Goal: Task Accomplishment & Management: Manage account settings

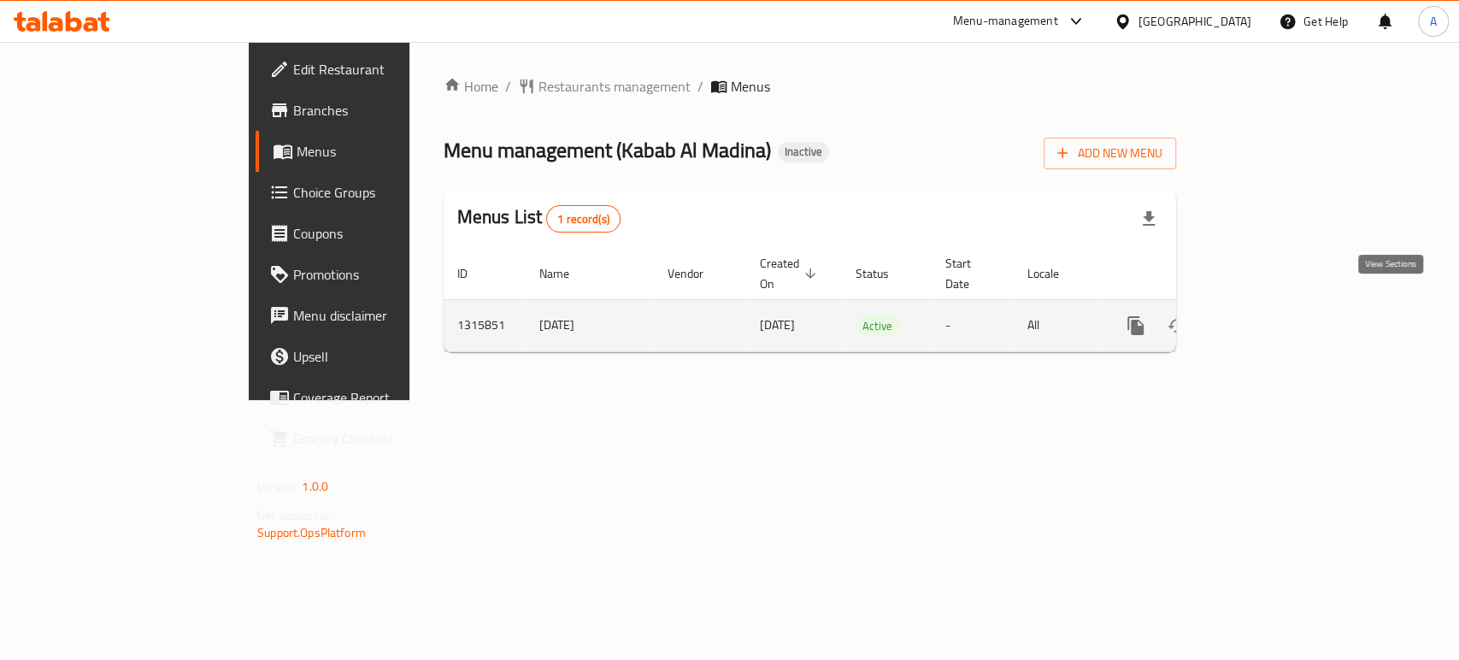
click at [1267, 318] on icon "enhanced table" at bounding box center [1258, 325] width 15 height 15
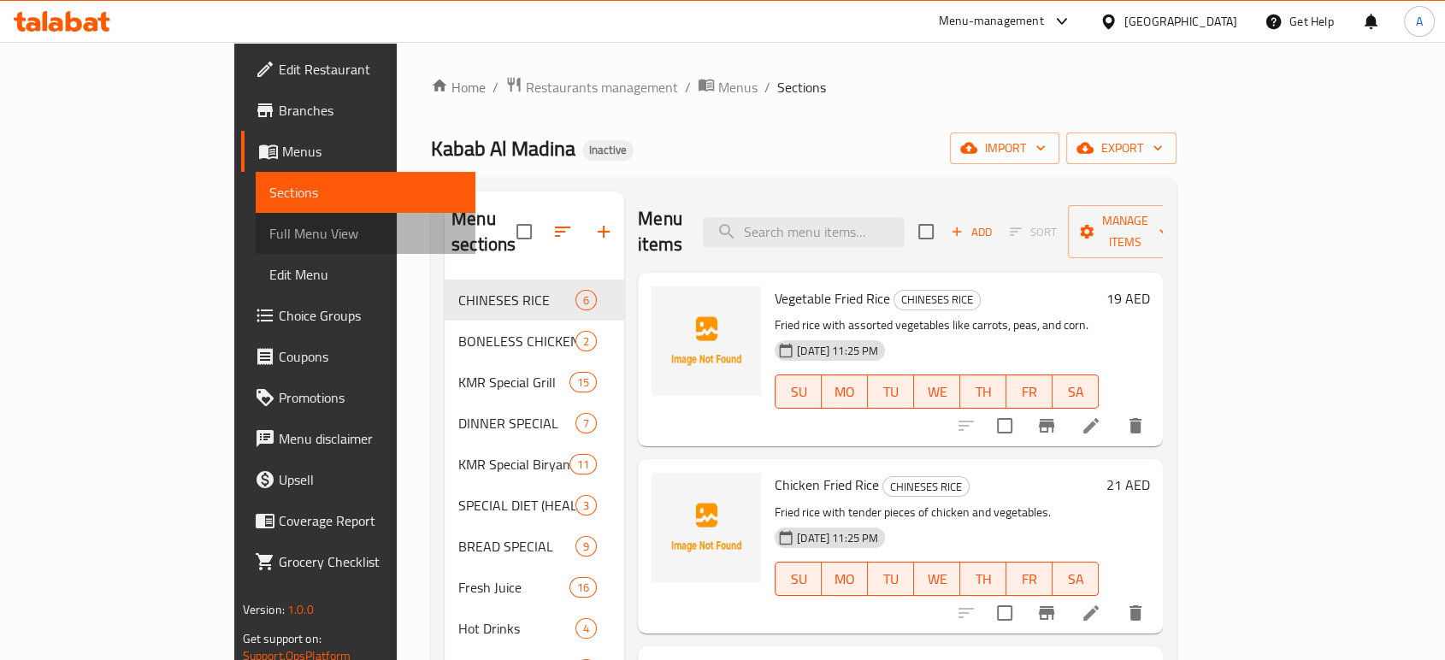
click at [269, 233] on span "Full Menu View" at bounding box center [365, 233] width 192 height 21
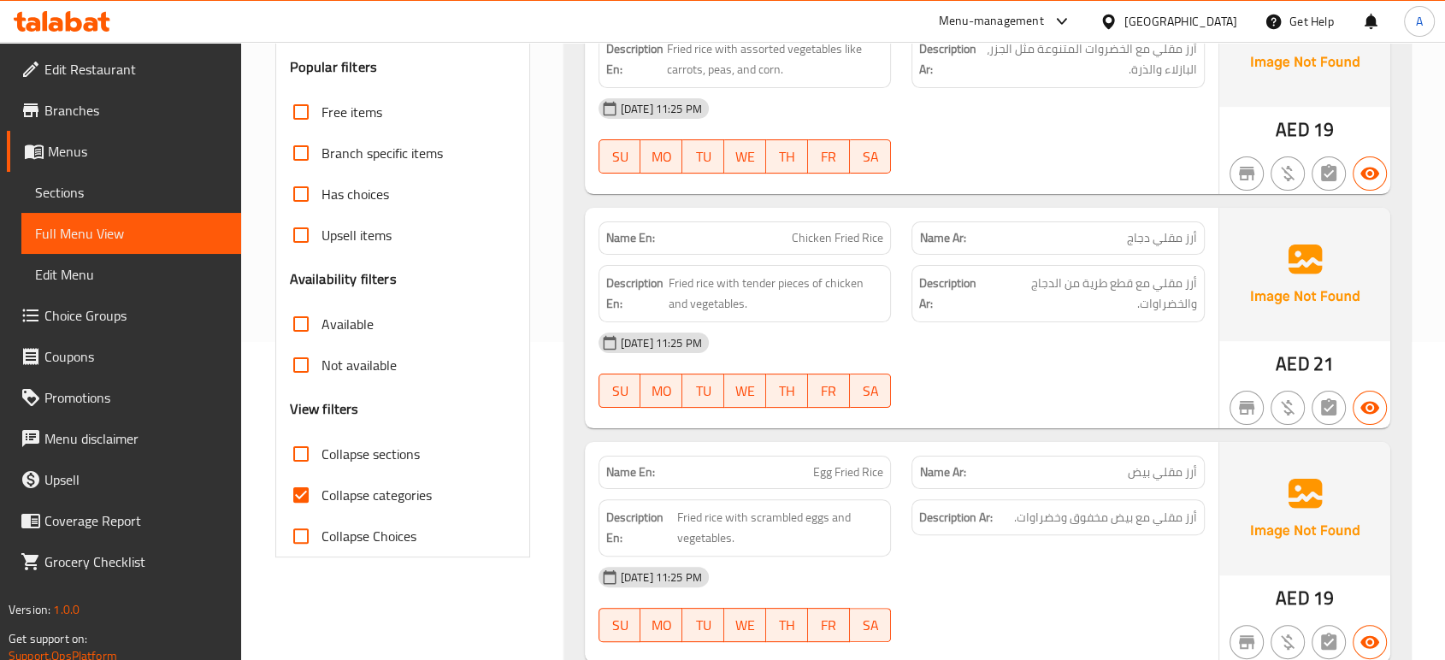
scroll to position [319, 0]
click at [328, 502] on span "Collapse categories" at bounding box center [376, 494] width 110 height 21
click at [321, 502] on input "Collapse categories" at bounding box center [300, 494] width 41 height 41
checkbox input "false"
click at [345, 451] on span "Collapse sections" at bounding box center [370, 453] width 98 height 21
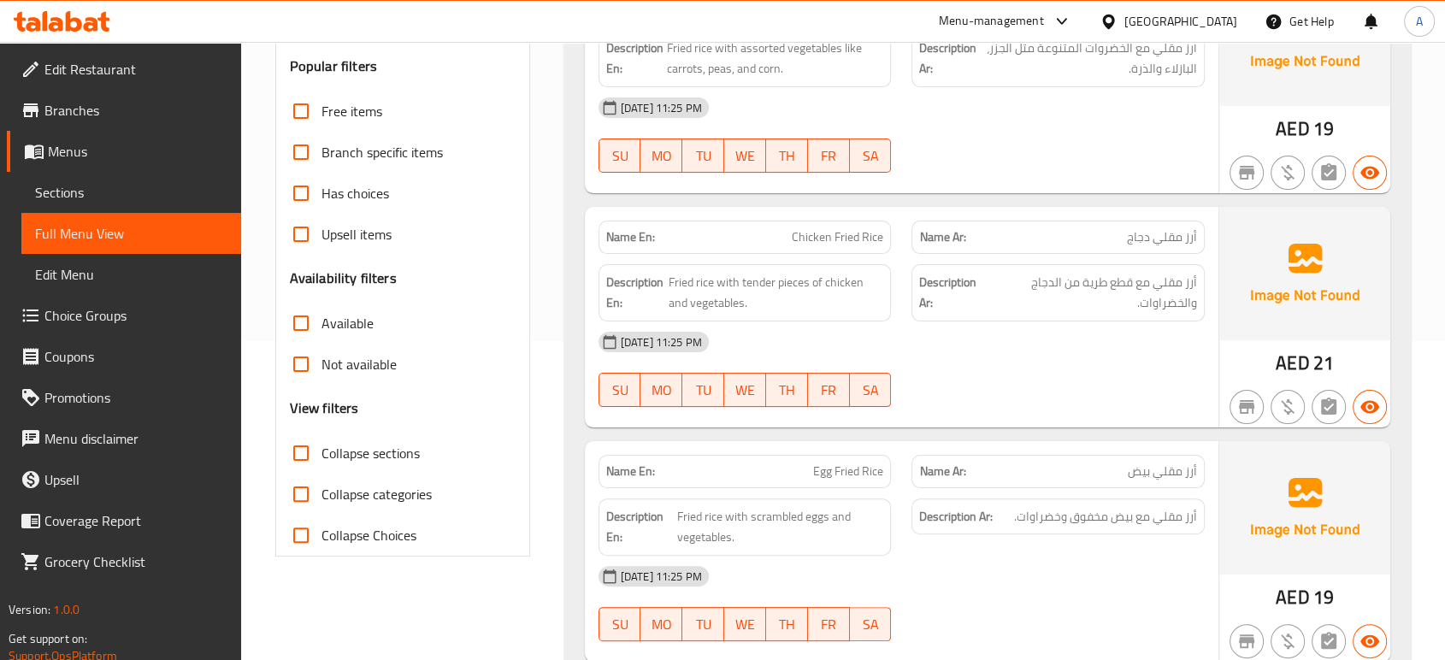
click at [321, 451] on input "Collapse sections" at bounding box center [300, 453] width 41 height 41
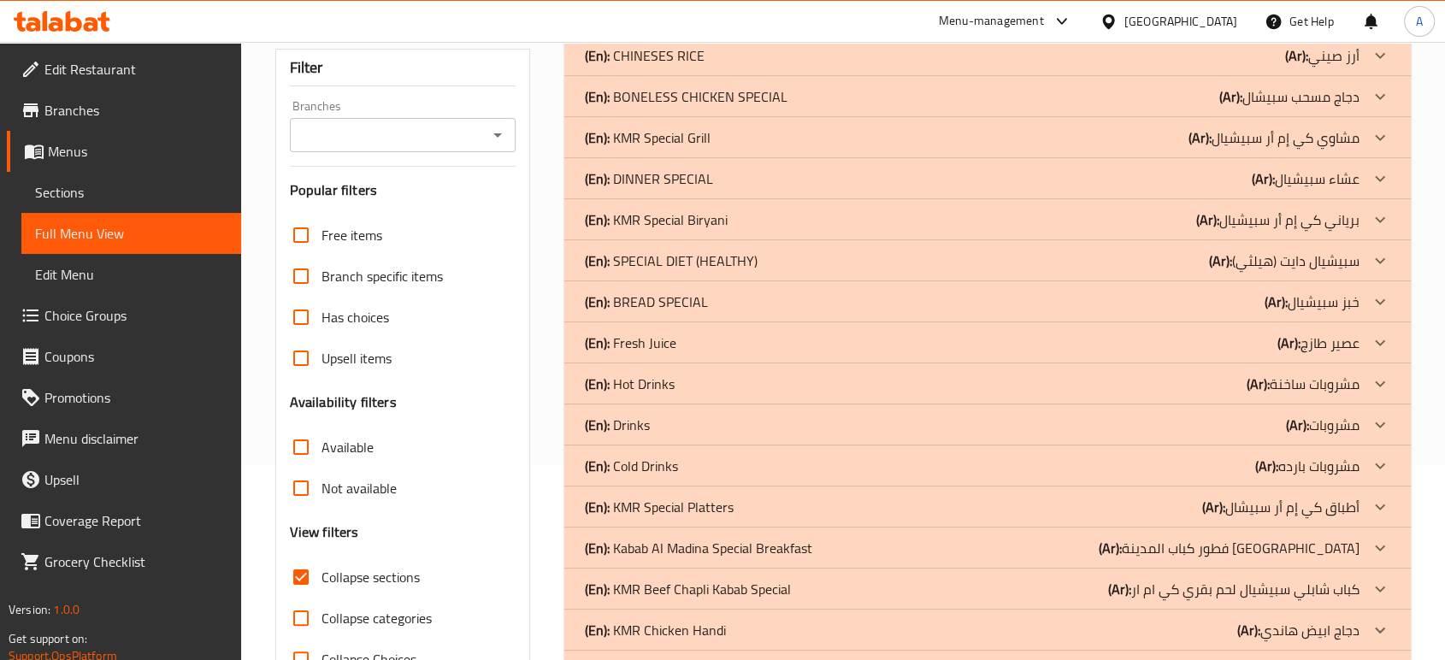
scroll to position [0, 0]
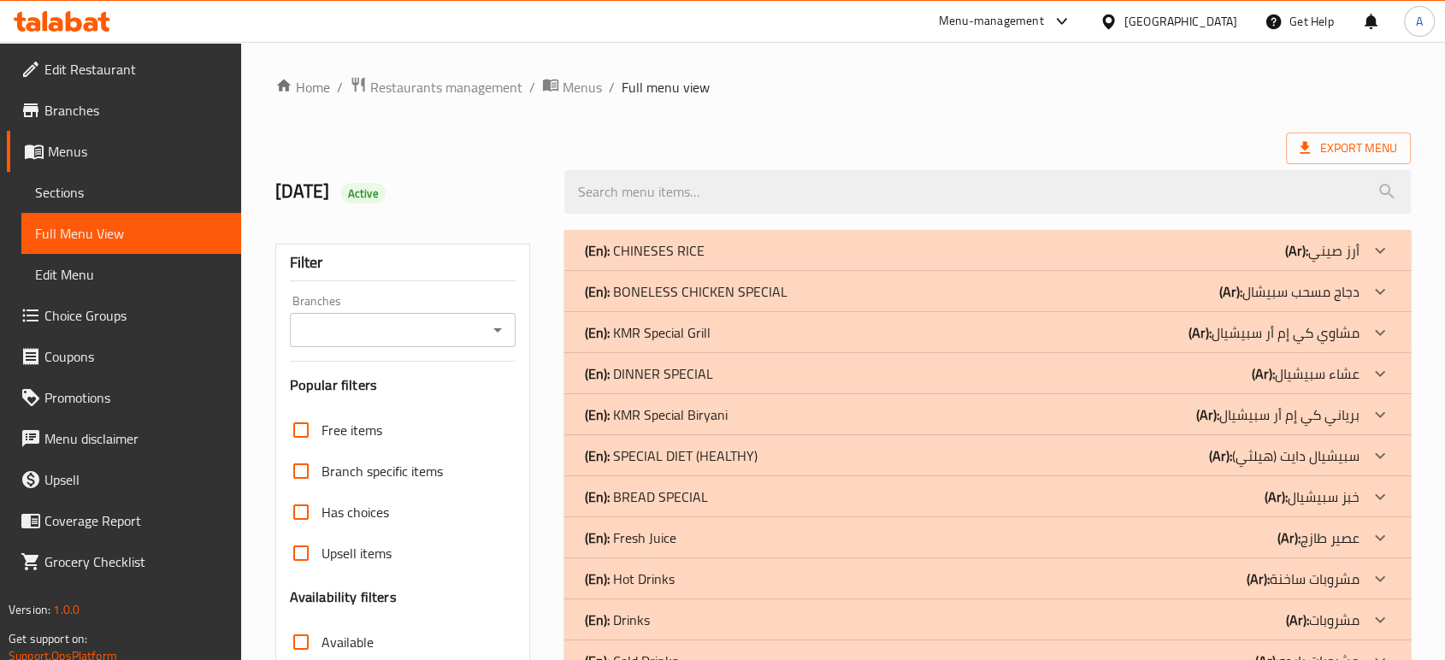
click at [680, 249] on p "(En): CHINESES RICE" at bounding box center [645, 250] width 120 height 21
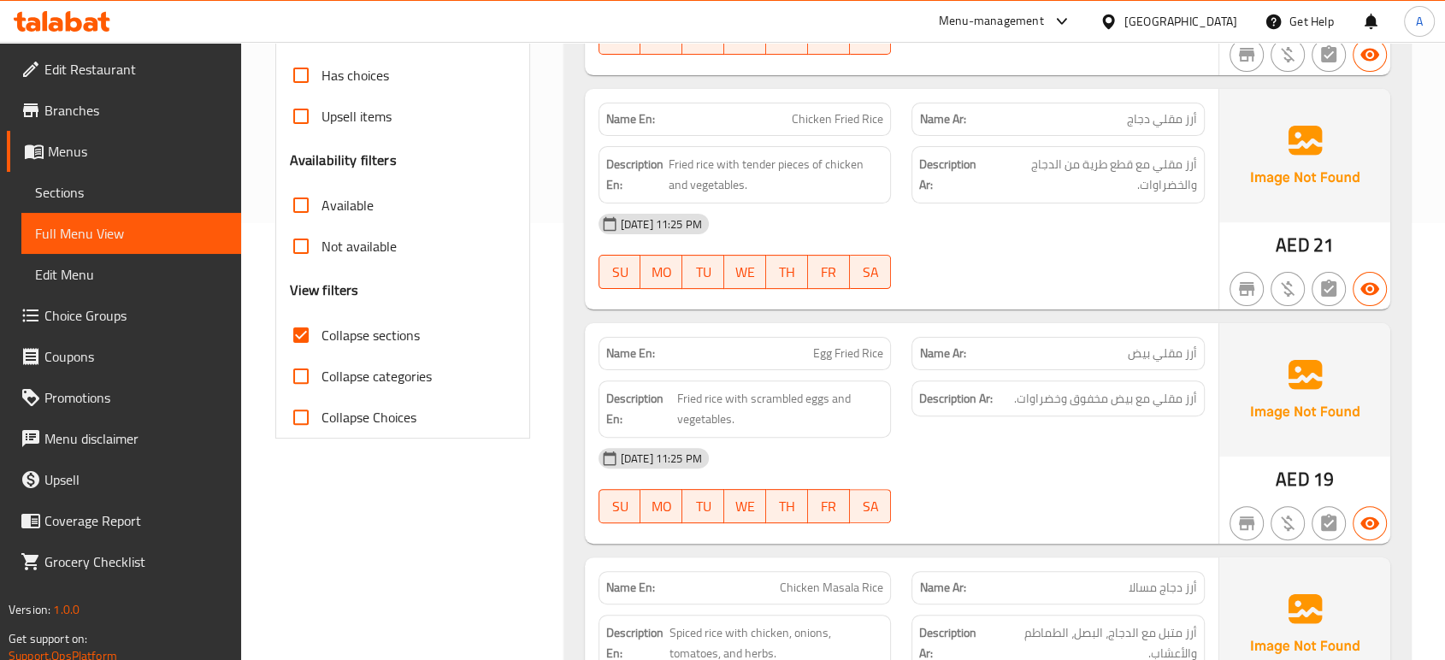
scroll to position [471, 0]
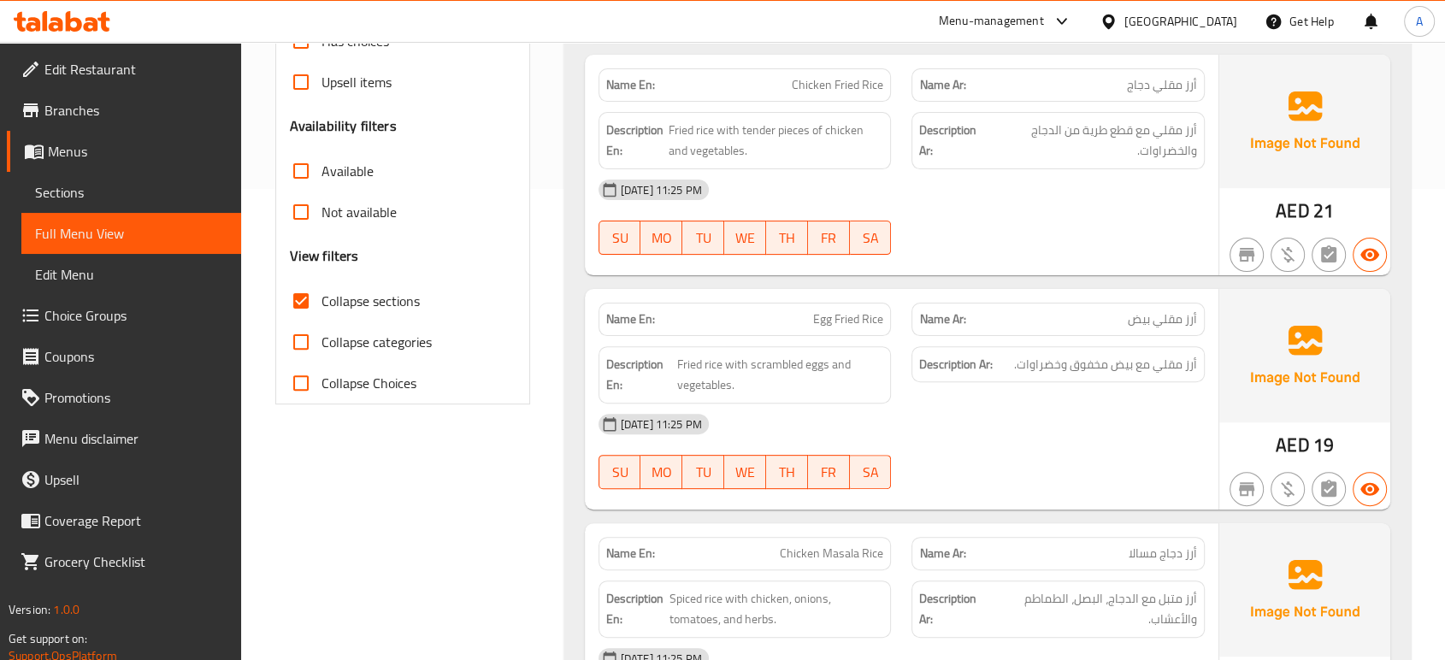
click at [341, 292] on span "Collapse sections" at bounding box center [370, 301] width 98 height 21
click at [321, 292] on input "Collapse sections" at bounding box center [300, 300] width 41 height 41
checkbox input "false"
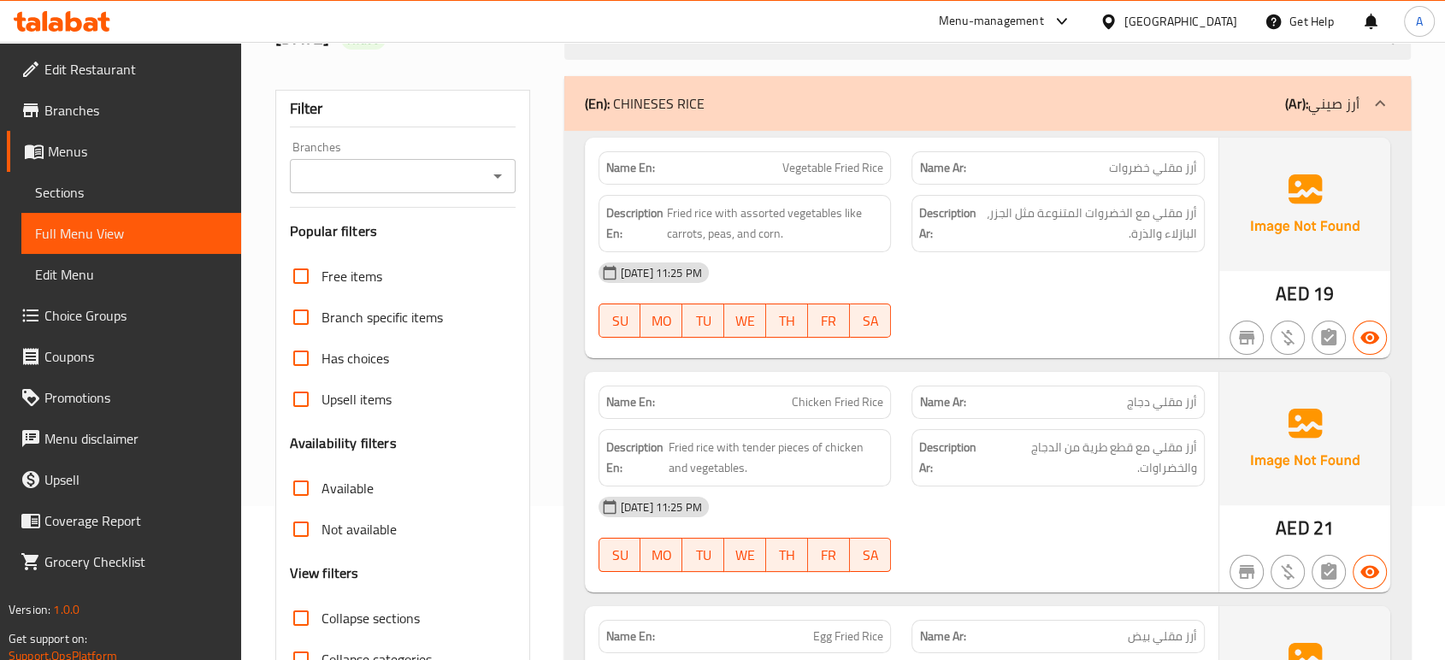
scroll to position [19670, 0]
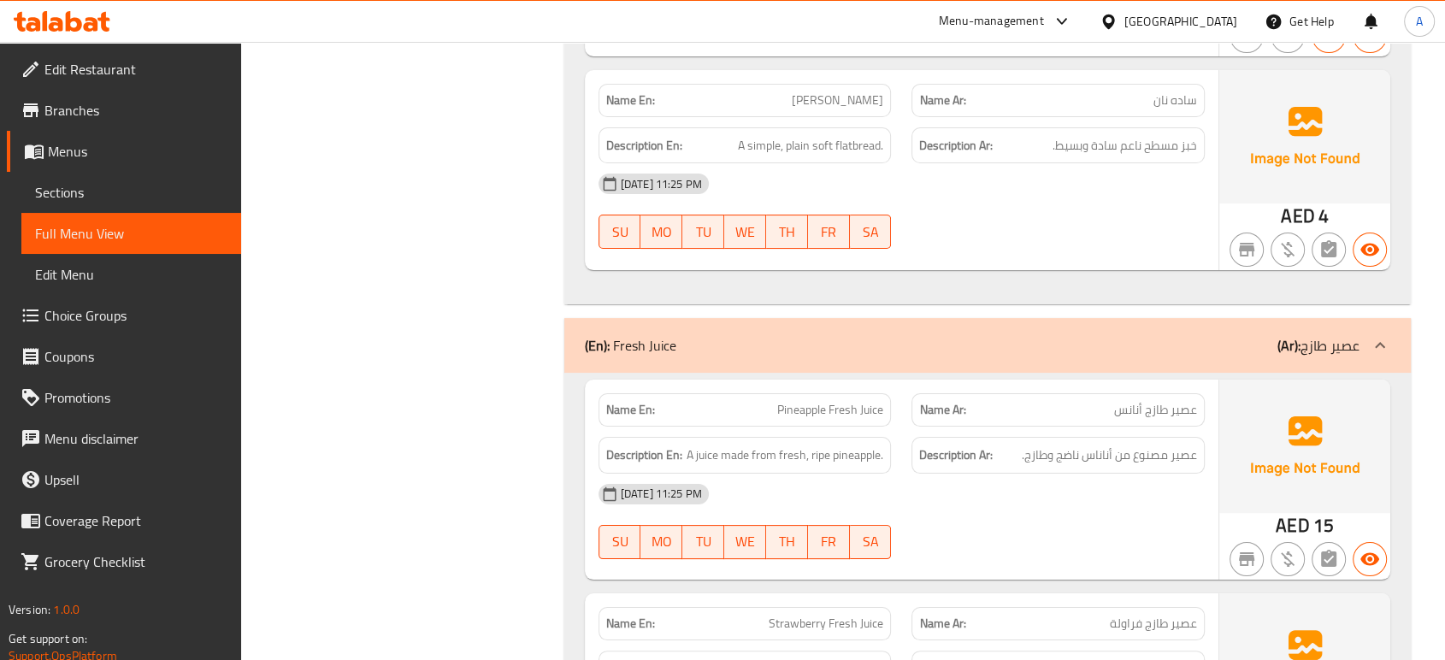
click at [726, 342] on div "(En): Fresh Juice (Ar): عصير طازج" at bounding box center [987, 345] width 846 height 55
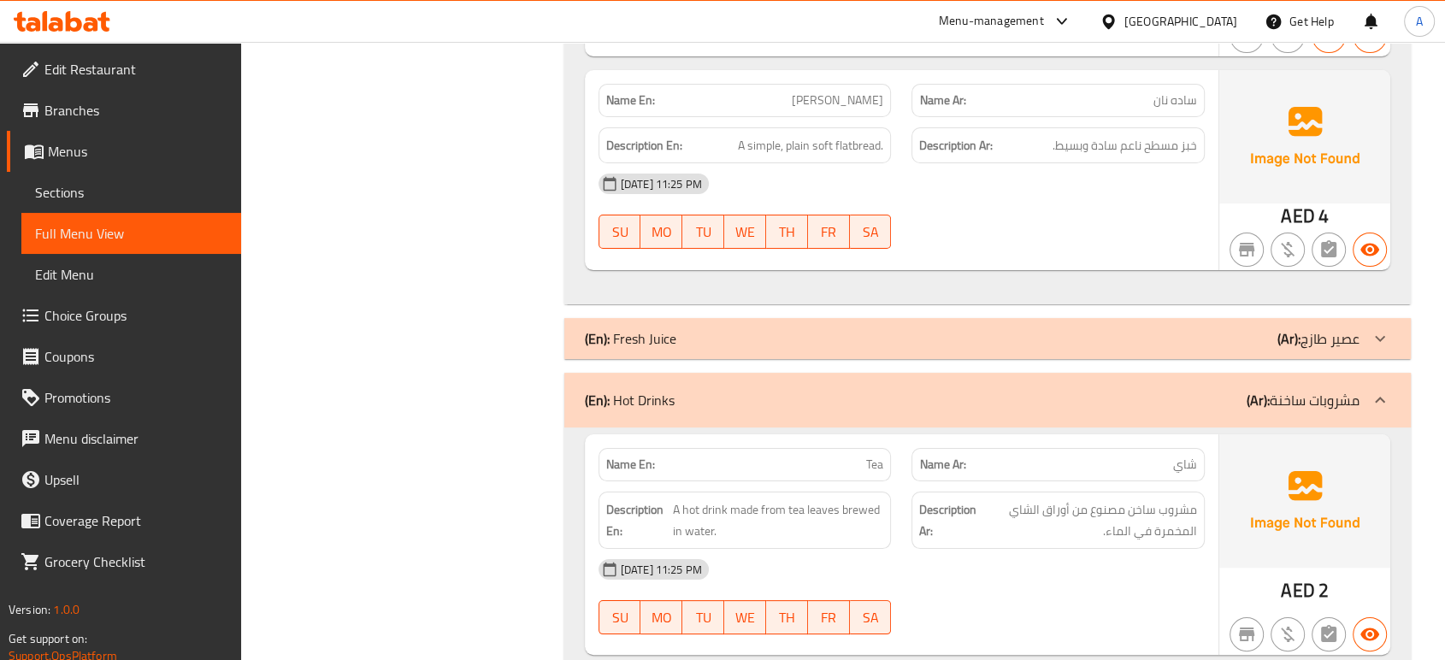
click at [690, 390] on div "(En): Hot Drinks (Ar): مشروبات ساخنة" at bounding box center [972, 400] width 774 height 21
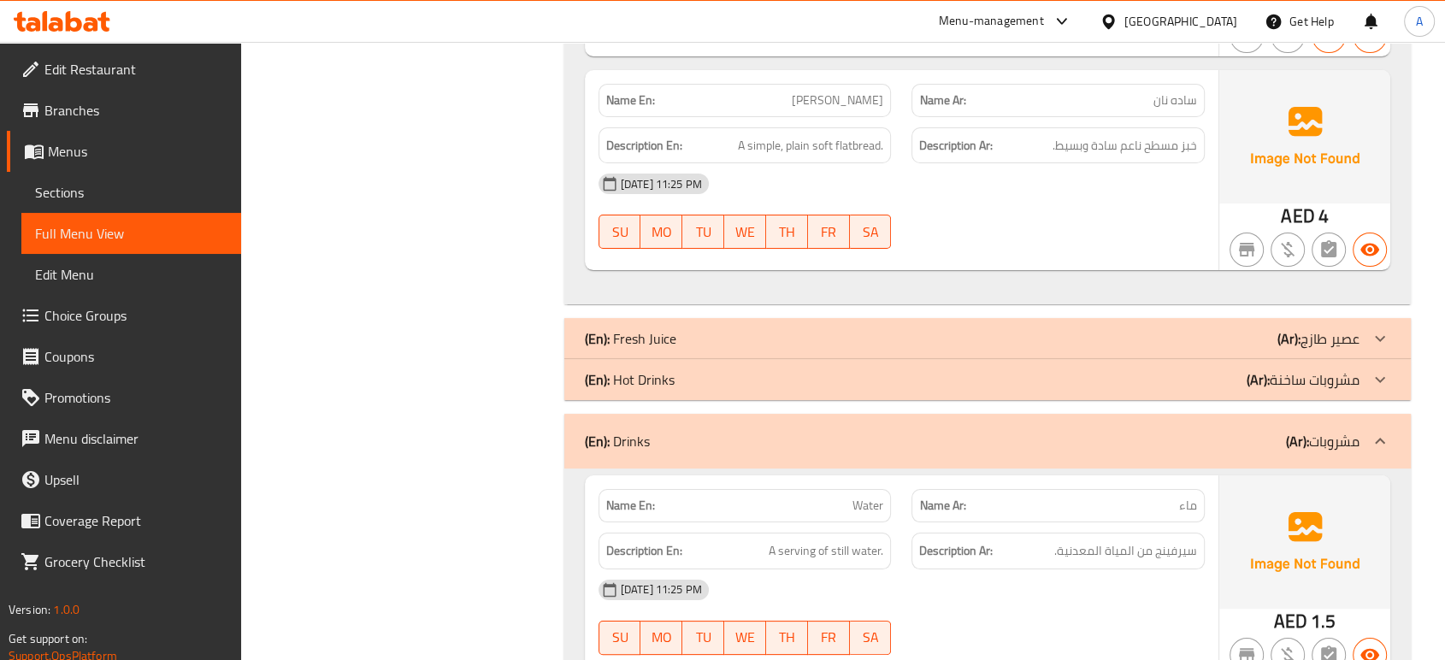
click at [696, 443] on div "(En): Drinks (Ar): مشروبات" at bounding box center [987, 441] width 846 height 55
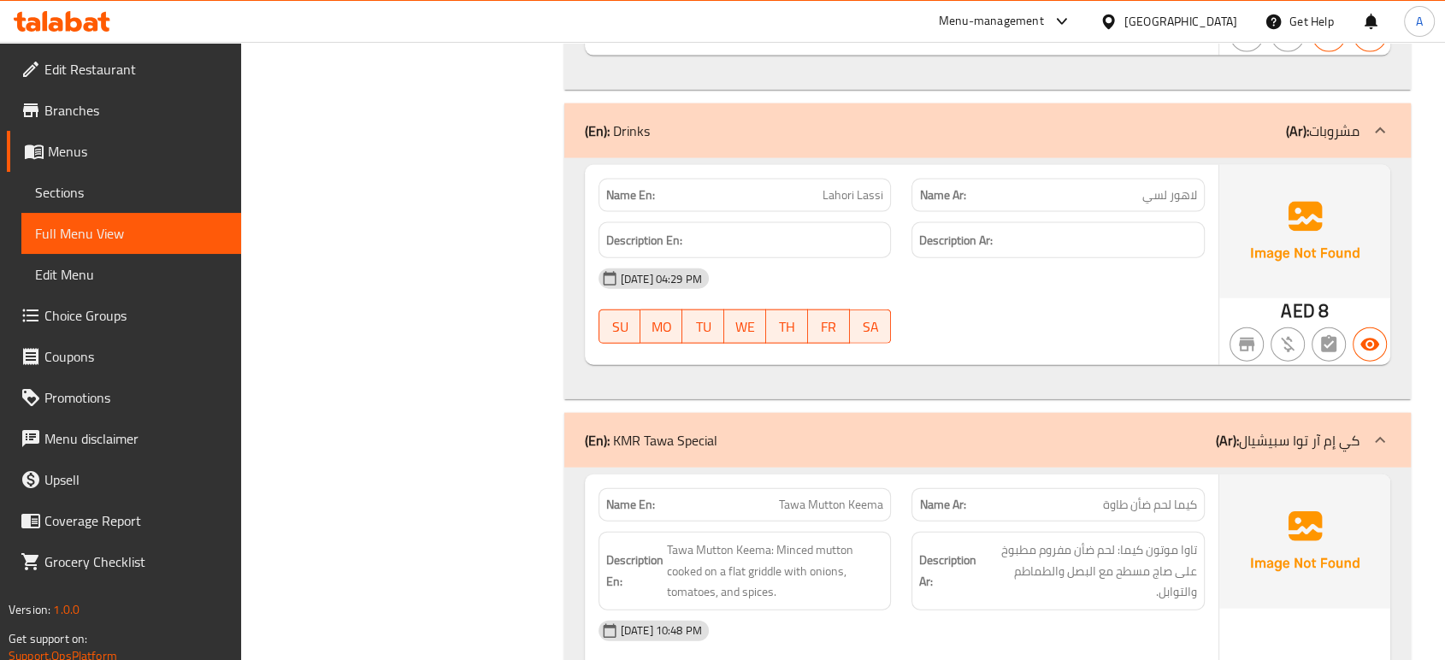
scroll to position [49312, 0]
drag, startPoint x: 660, startPoint y: 156, endPoint x: 597, endPoint y: 155, distance: 63.3
click at [597, 169] on div "Name En: [PERSON_NAME]" at bounding box center [745, 196] width 314 height 54
copy strong "Name En:"
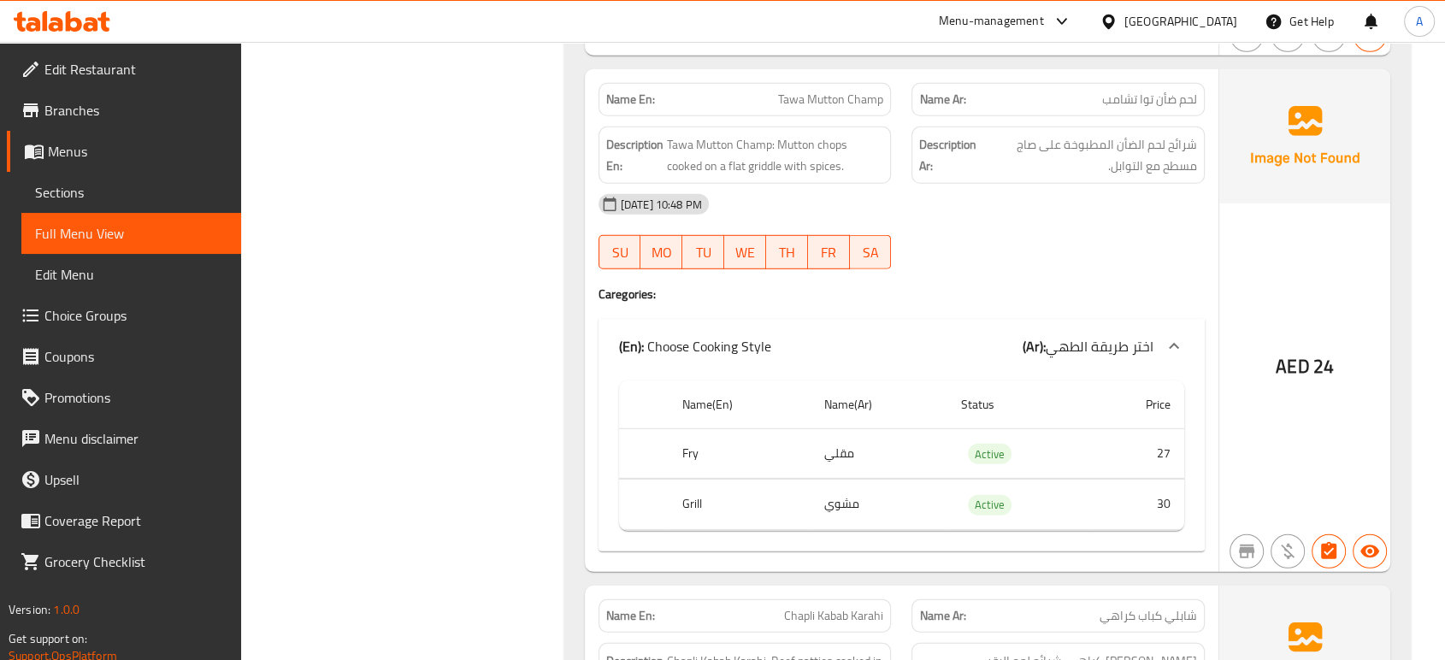
scroll to position [50509, 0]
click at [995, 445] on span "Active" at bounding box center [990, 455] width 44 height 20
copy span "Active"
